Goal: Task Accomplishment & Management: Complete application form

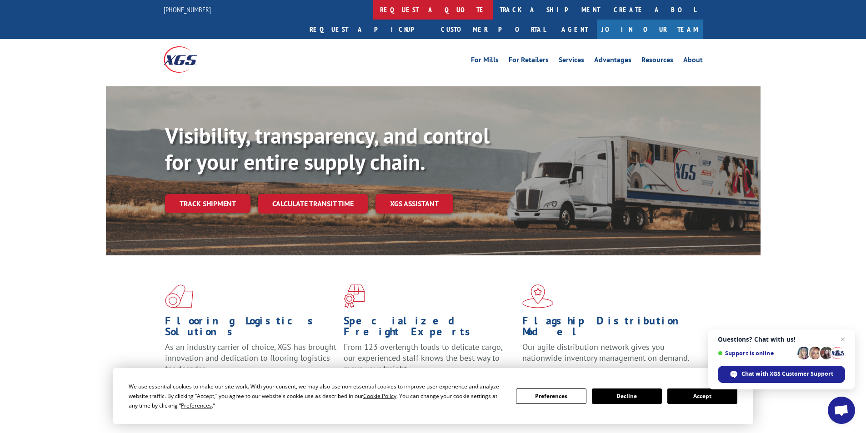
click at [373, 6] on link "request a quote" at bounding box center [433, 10] width 120 height 20
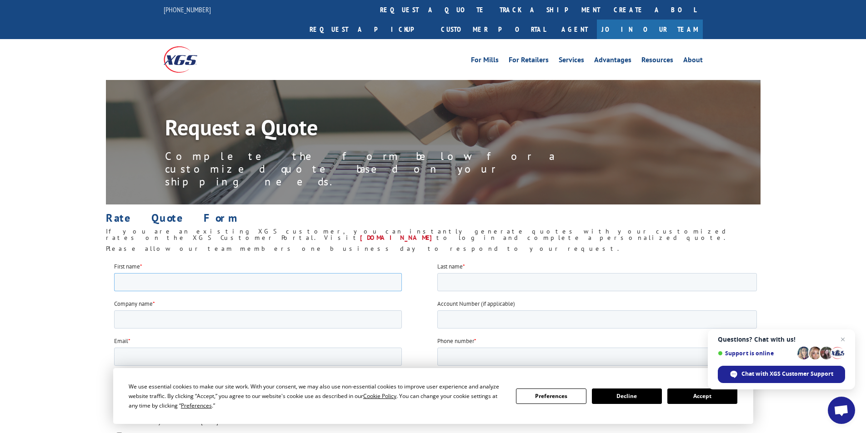
click at [293, 281] on input "First name *" at bounding box center [258, 282] width 288 height 18
type input "Teresa"
click at [221, 320] on input "Company name *" at bounding box center [258, 319] width 288 height 18
type input "Flooring Edge, Inc."
click at [214, 361] on input "Email *" at bounding box center [258, 356] width 288 height 18
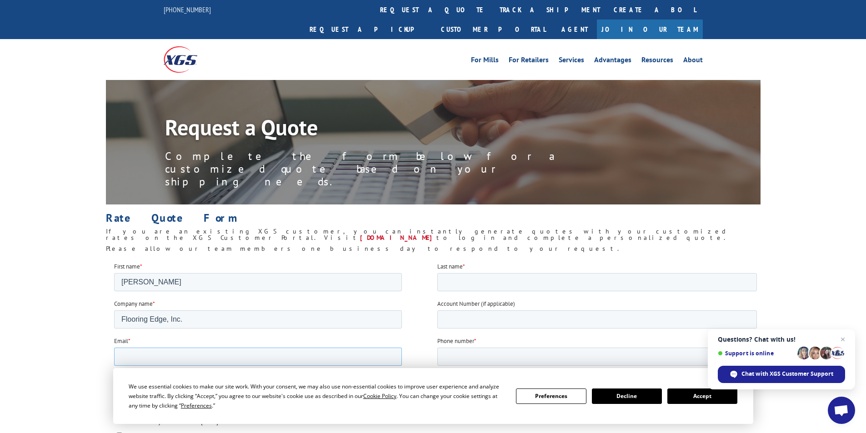
type input "sales@flooringedge.com"
click at [451, 280] on input "Last name *" at bounding box center [597, 282] width 320 height 18
type input "Bodeis"
click at [497, 319] on input "Account Number (if applicable)" at bounding box center [597, 319] width 320 height 18
click at [477, 353] on input "Phone number *" at bounding box center [597, 356] width 320 height 18
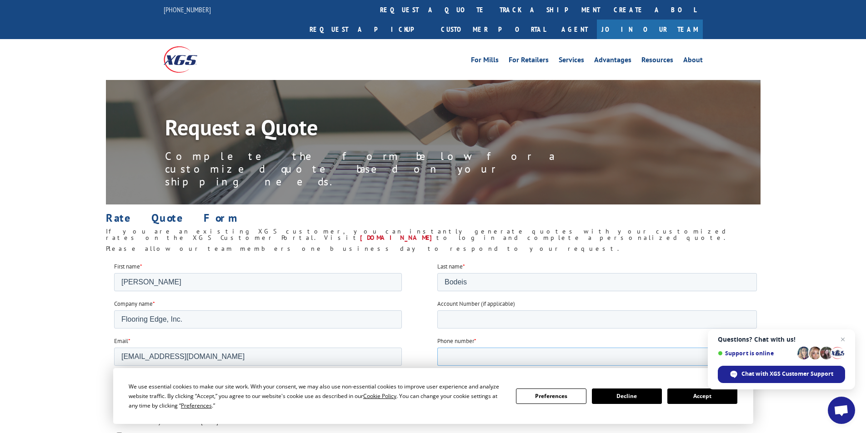
type input "18109823343"
click at [470, 323] on input "Account Number (if applicable)" at bounding box center [597, 319] width 320 height 18
click at [681, 391] on button "Accept" at bounding box center [702, 396] width 70 height 15
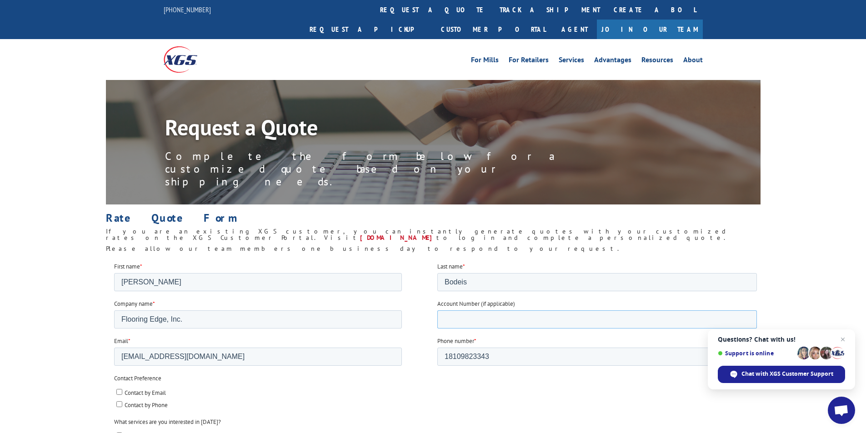
click at [485, 325] on input "Account Number (if applicable)" at bounding box center [597, 319] width 320 height 18
type input "65873"
click at [116, 393] on input "Contact by Email" at bounding box center [119, 392] width 6 height 6
checkbox input "true"
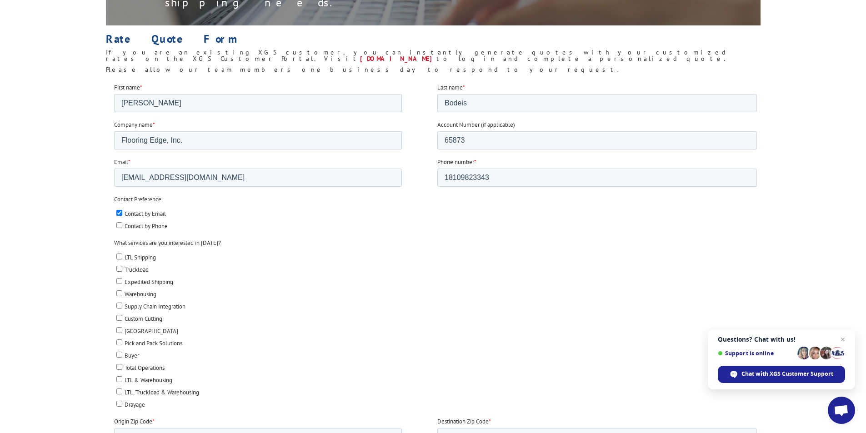
scroll to position [318, 0]
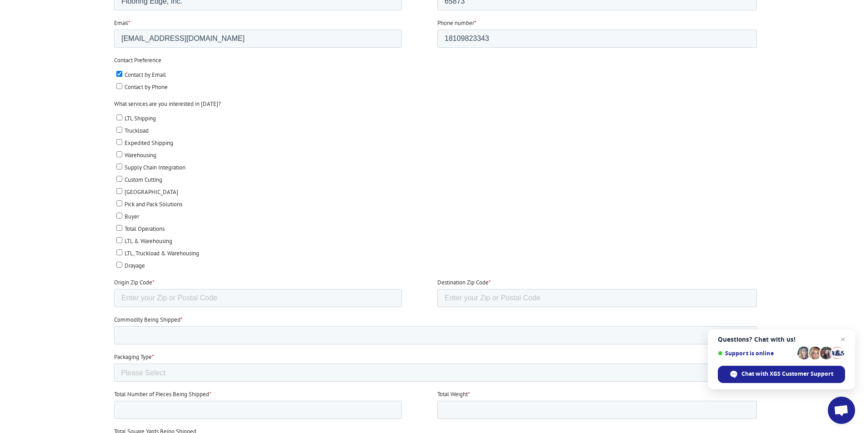
click at [118, 115] on input "LTL Shipping" at bounding box center [119, 118] width 6 height 6
checkbox input "true"
click at [200, 295] on input "Origin Zip Code *" at bounding box center [258, 298] width 288 height 18
type input "48074"
click at [454, 300] on input "Destination Zip Code *" at bounding box center [597, 298] width 320 height 18
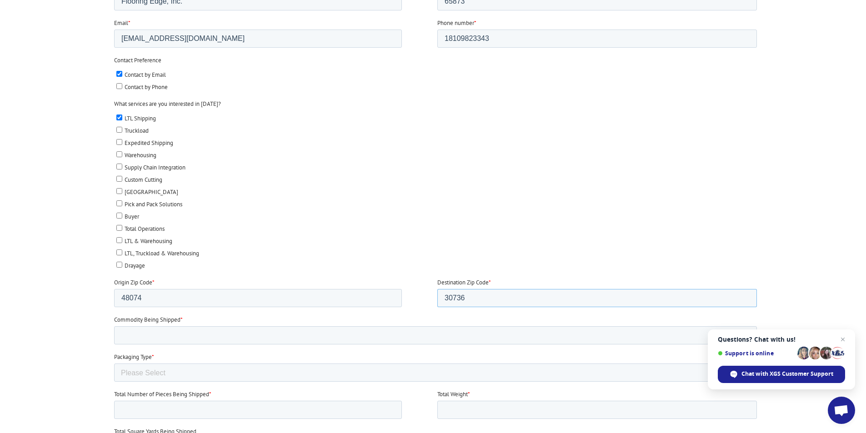
type input "30736"
drag, startPoint x: 184, startPoint y: 334, endPoint x: 189, endPoint y: 333, distance: 5.1
click at [185, 334] on input "Commodity Being Shipped *" at bounding box center [435, 335] width 643 height 18
type input "Vinyl Sheet Roll Goods"
click at [153, 411] on input "Total Number of Pieces Being Shipped *" at bounding box center [258, 410] width 288 height 18
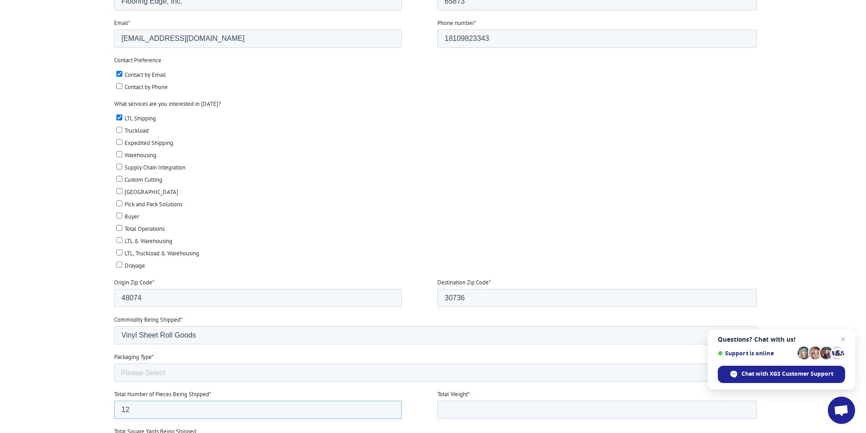
type input "12"
click at [146, 370] on select "Please Select Rolled Goods Palletized" at bounding box center [435, 373] width 643 height 18
select select "Rolled Carpet"
click at [114, 382] on select "Please Select Rolled Goods Palletized" at bounding box center [435, 373] width 643 height 18
click at [193, 333] on input "Vinyl Sheet Roll Goods" at bounding box center [435, 335] width 643 height 18
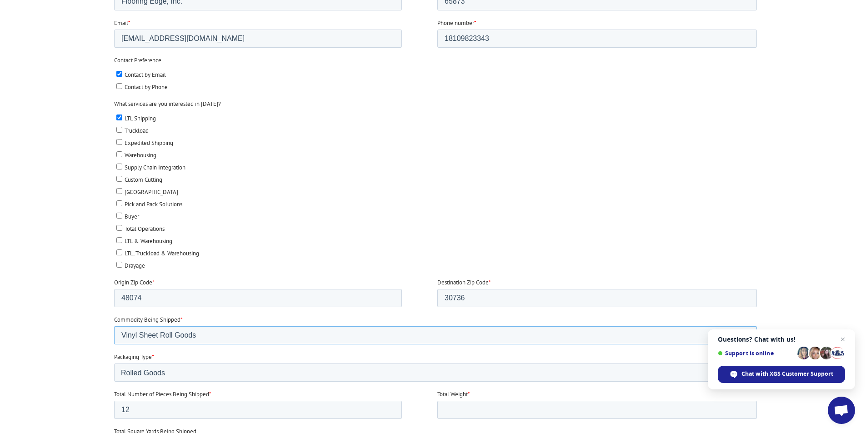
drag, startPoint x: 202, startPoint y: 336, endPoint x: 161, endPoint y: 335, distance: 40.9
click at [161, 335] on input "Vinyl Sheet Roll Goods" at bounding box center [435, 335] width 643 height 18
drag, startPoint x: 205, startPoint y: 334, endPoint x: 246, endPoint y: 340, distance: 41.4
click at [246, 340] on input "Vinyl Sheet Flooring 6'6' Wide" at bounding box center [435, 335] width 643 height 18
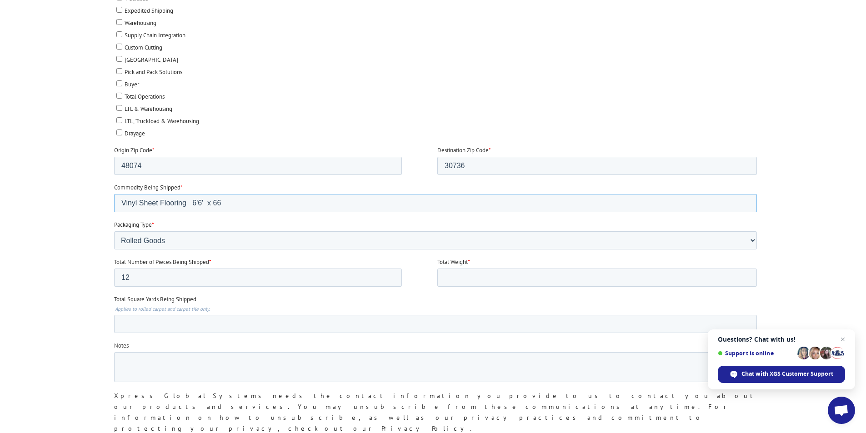
scroll to position [455, 0]
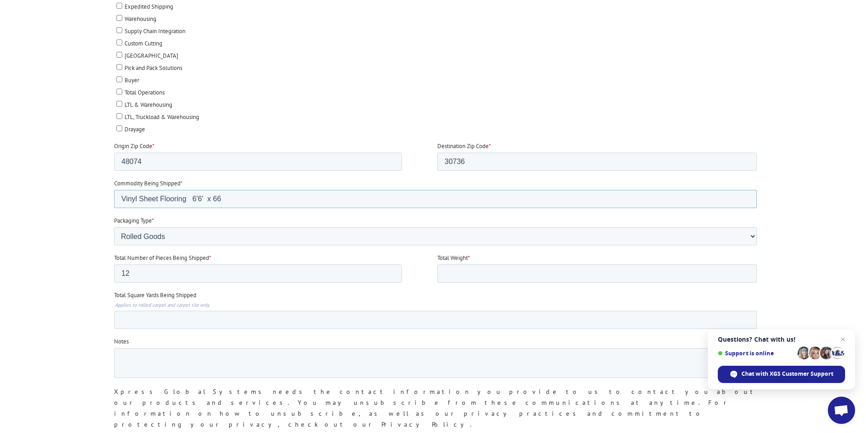
type input "Vinyl Sheet Flooring 6'6' x 66"
click at [234, 320] on input "Total Square Yards Being Shipped" at bounding box center [435, 320] width 643 height 18
type input "572.04"
click at [478, 273] on input "Total Weight *" at bounding box center [597, 274] width 320 height 18
type input "3072lbs"
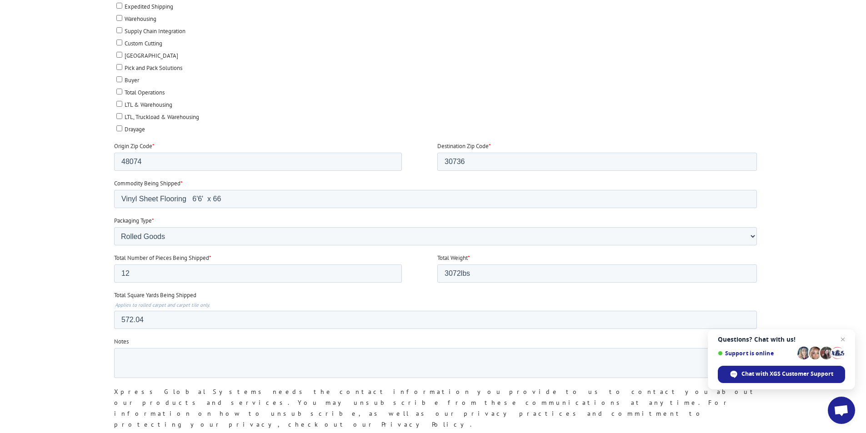
click at [401, 300] on div "Total Square Yards Being Shipped Applies to rolled carpet and carpet tile only.…" at bounding box center [437, 310] width 646 height 38
click at [202, 361] on textarea "Notes" at bounding box center [435, 363] width 643 height 30
type textarea "S"
type textarea "Returning materials to Shaw Industries"
drag, startPoint x: 256, startPoint y: 359, endPoint x: 100, endPoint y: 366, distance: 156.5
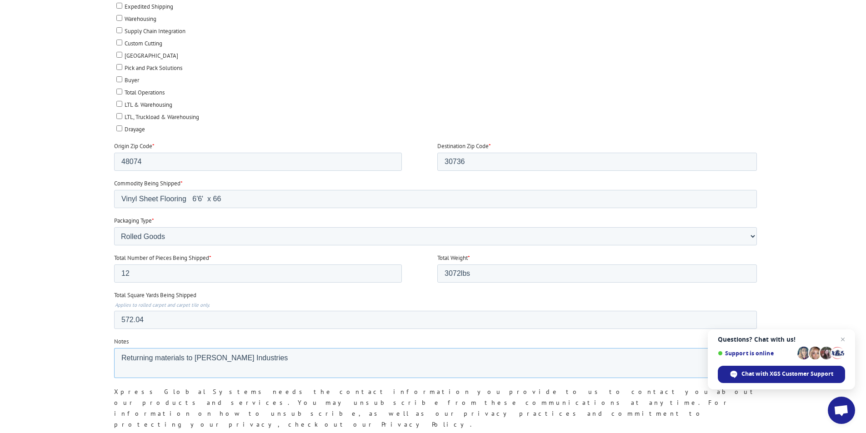
click at [114, 366] on html "First name * Teresa Last name * Bodeis Company name * Flooring Edge, Inc. Accou…" at bounding box center [437, 144] width 646 height 673
drag, startPoint x: 416, startPoint y: 444, endPoint x: 245, endPoint y: 450, distance: 171.5
